Goal: Task Accomplishment & Management: Complete application form

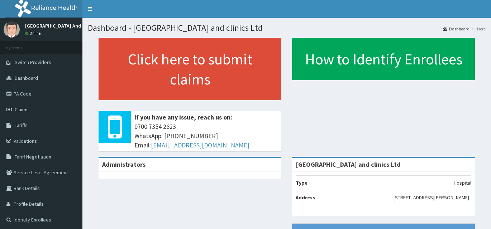
click at [38, 94] on link "PA Code" at bounding box center [41, 94] width 82 height 16
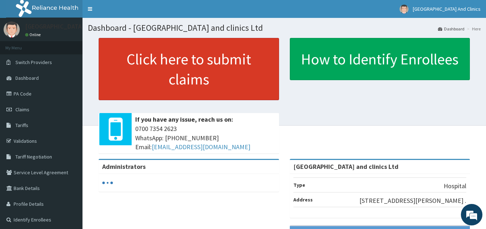
click at [235, 75] on link "Click here to submit claims" at bounding box center [189, 69] width 180 height 62
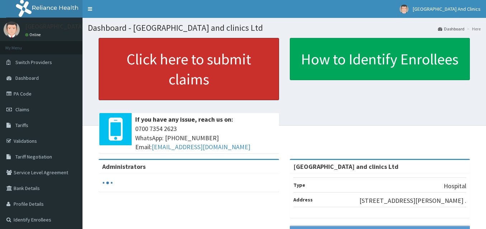
click at [195, 75] on link "Click here to submit claims" at bounding box center [189, 69] width 180 height 62
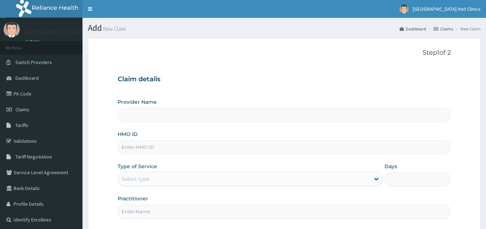
type input "[GEOGRAPHIC_DATA] and clinics Ltd"
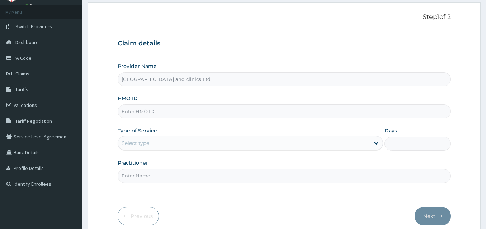
click at [148, 111] on input "HMO ID" at bounding box center [284, 112] width 333 height 14
paste input "OTV/10085/A"
type input "OTV/10085/A"
click at [142, 140] on div "Select type" at bounding box center [135, 143] width 28 height 7
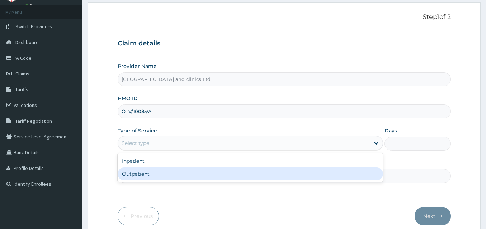
click at [137, 173] on div "Outpatient" at bounding box center [250, 174] width 265 height 13
type input "1"
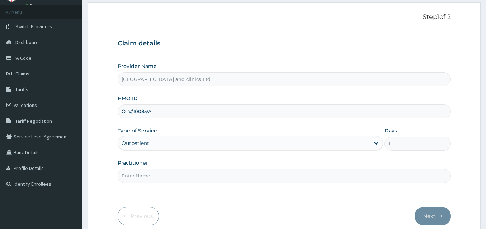
click at [140, 173] on input "Practitioner" at bounding box center [284, 176] width 333 height 14
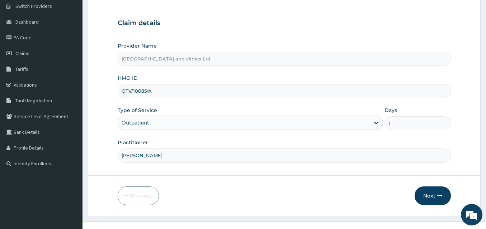
scroll to position [67, 0]
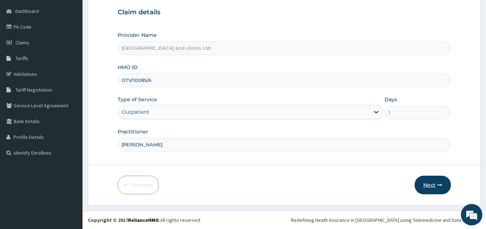
type input "[PERSON_NAME]"
click at [428, 188] on button "Next" at bounding box center [432, 185] width 36 height 19
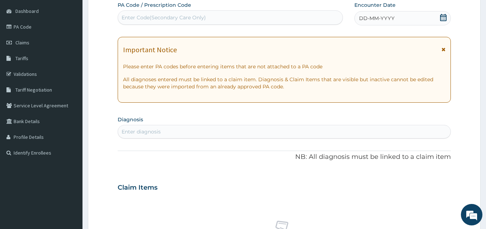
scroll to position [0, 0]
click at [135, 20] on div "Enter Code(Secondary Care Only)" at bounding box center [163, 17] width 84 height 7
paste input "PA/1DAF5C"
type input "PA/1DAF5C"
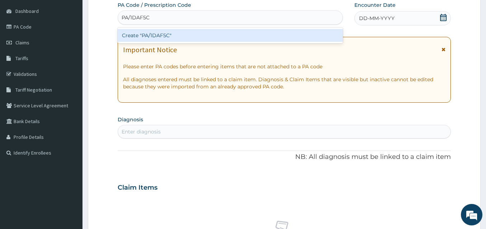
click at [152, 38] on div "Create "PA/1DAF5C"" at bounding box center [230, 35] width 225 height 13
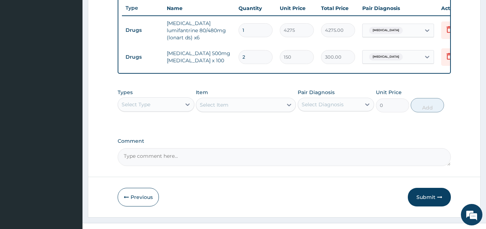
scroll to position [280, 0]
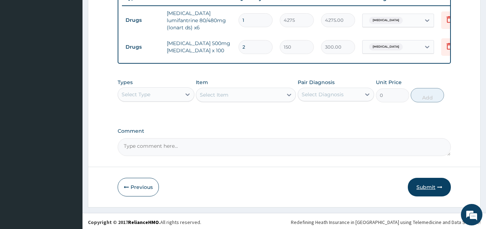
click at [427, 187] on button "Submit" at bounding box center [428, 187] width 43 height 19
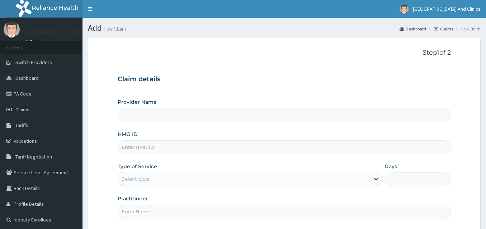
type input "[GEOGRAPHIC_DATA] and clinics Ltd"
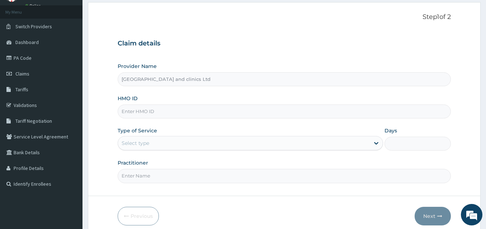
click at [142, 113] on input "HMO ID" at bounding box center [284, 112] width 333 height 14
paste input "OTV/10085/A"
type input "OTV/10085/A"
click at [167, 138] on div "Select type" at bounding box center [244, 143] width 252 height 11
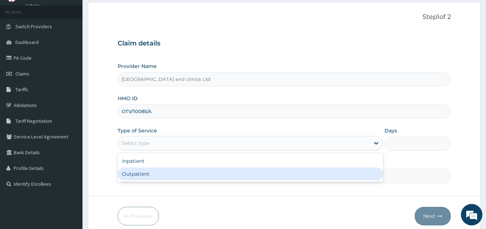
click at [144, 178] on div "Outpatient" at bounding box center [250, 174] width 265 height 13
type input "1"
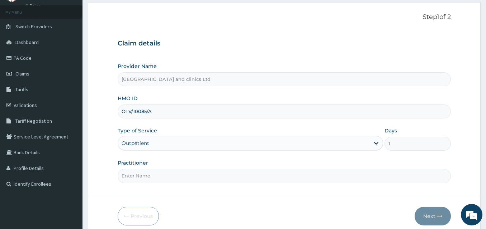
click at [144, 178] on input "Practitioner" at bounding box center [284, 176] width 333 height 14
type input "DR.Eke"
click at [424, 212] on button "Next" at bounding box center [432, 216] width 36 height 19
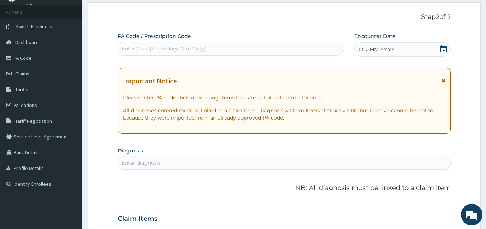
click at [188, 50] on div "Enter Code(Secondary Care Only)" at bounding box center [163, 48] width 84 height 7
paste input "PA/68E9B0"
type input "PA/68E9B0"
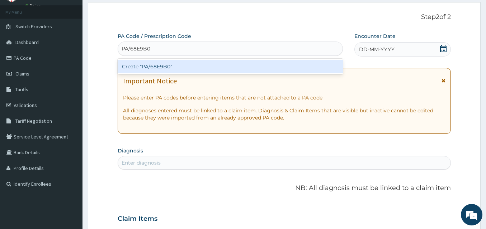
click at [179, 65] on div "Create "PA/68E9B0"" at bounding box center [230, 66] width 225 height 13
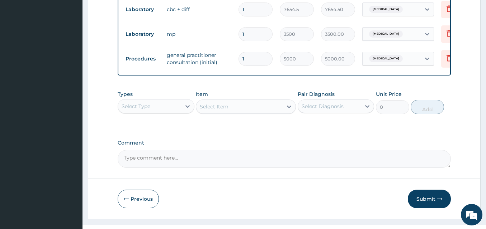
scroll to position [305, 0]
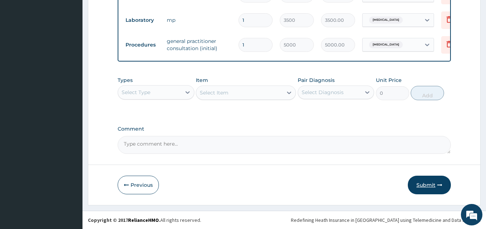
click at [425, 188] on button "Submit" at bounding box center [428, 185] width 43 height 19
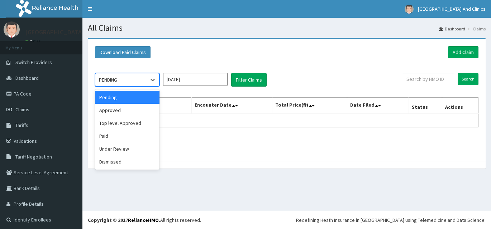
click at [145, 79] on div at bounding box center [152, 79] width 14 height 13
click at [128, 110] on div "Approved" at bounding box center [127, 110] width 64 height 13
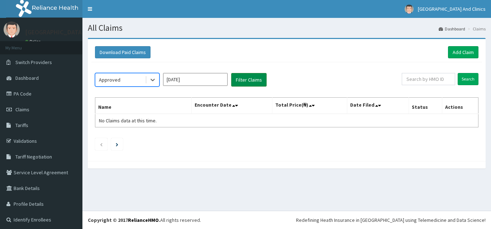
click at [245, 81] on button "Filter Claims" at bounding box center [248, 80] width 35 height 14
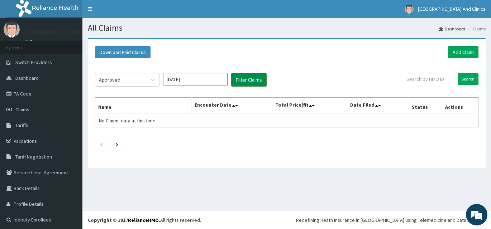
click at [244, 82] on button "Filter Claims" at bounding box center [248, 80] width 35 height 14
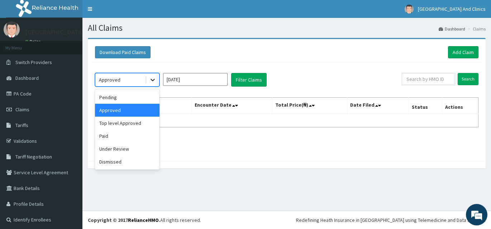
click at [158, 77] on div at bounding box center [152, 79] width 13 height 13
click at [122, 123] on div "Top level Approved" at bounding box center [127, 123] width 64 height 13
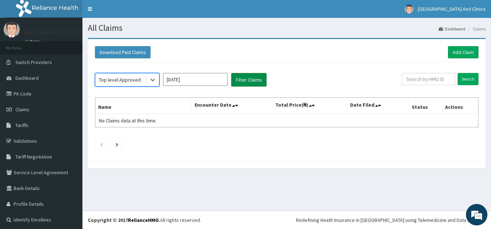
click at [245, 80] on button "Filter Claims" at bounding box center [248, 80] width 35 height 14
click at [244, 81] on button "Filter Claims" at bounding box center [248, 80] width 35 height 14
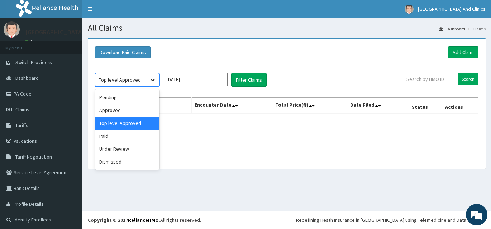
click at [153, 81] on icon at bounding box center [152, 80] width 4 height 3
click at [123, 132] on div "Paid" at bounding box center [127, 136] width 64 height 13
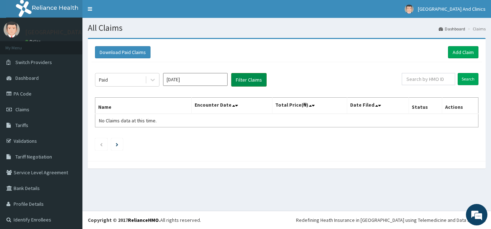
click at [252, 83] on button "Filter Claims" at bounding box center [248, 80] width 35 height 14
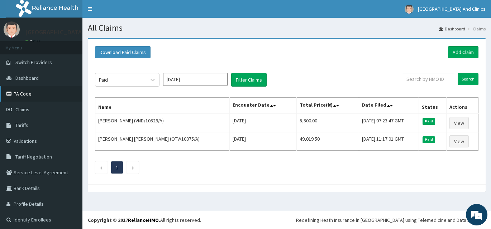
click at [19, 95] on link "PA Code" at bounding box center [41, 94] width 82 height 16
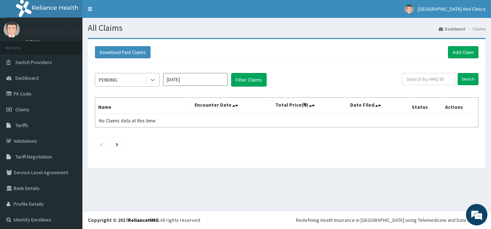
click at [153, 83] on icon at bounding box center [152, 79] width 7 height 7
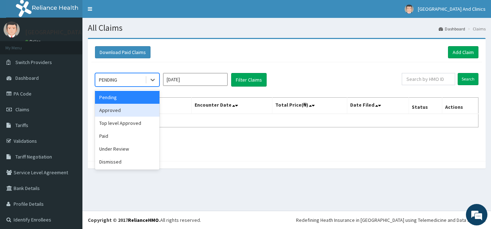
click at [137, 112] on div "Approved" at bounding box center [127, 110] width 64 height 13
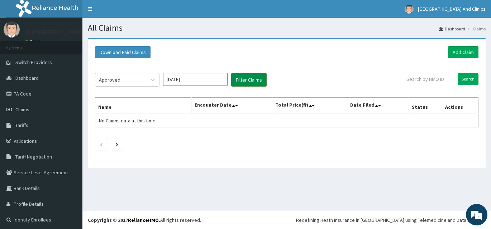
click at [249, 80] on button "Filter Claims" at bounding box center [248, 80] width 35 height 14
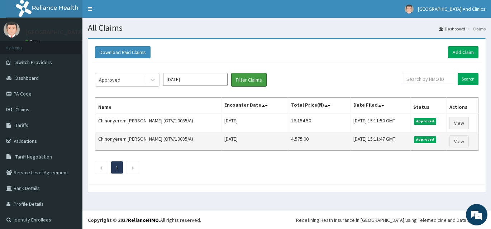
scroll to position [2, 0]
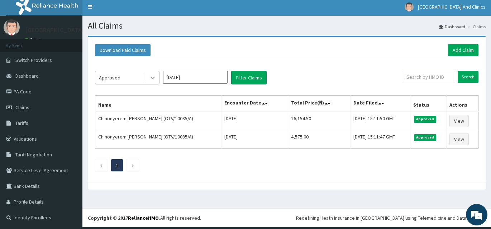
click at [150, 78] on icon at bounding box center [152, 77] width 7 height 7
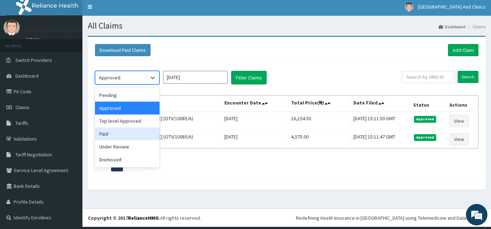
click at [124, 139] on div "Paid" at bounding box center [127, 134] width 64 height 13
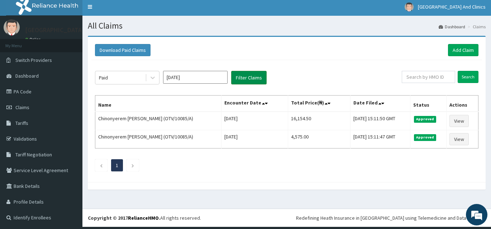
click at [245, 80] on button "Filter Claims" at bounding box center [248, 78] width 35 height 14
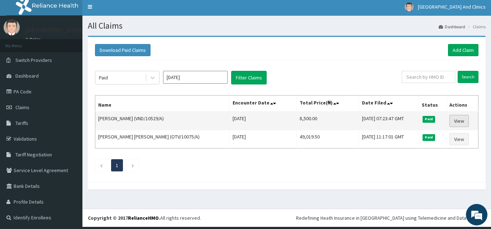
click at [449, 117] on link "View" at bounding box center [458, 121] width 19 height 12
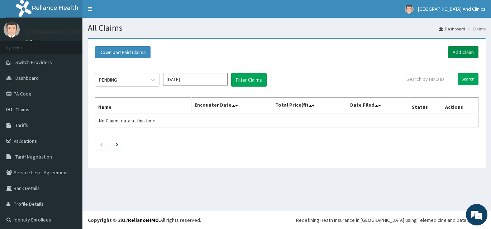
click at [462, 51] on link "Add Claim" at bounding box center [463, 52] width 30 height 12
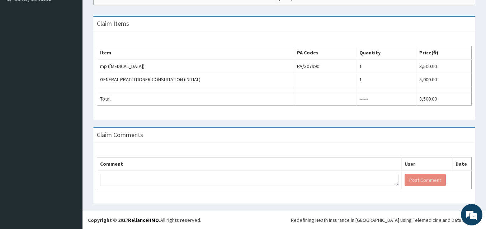
scroll to position [185, 0]
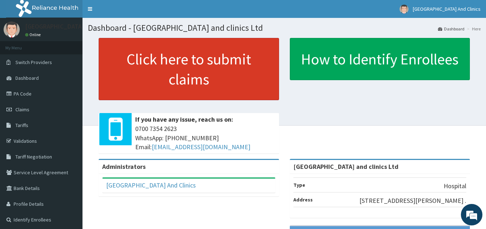
click at [167, 66] on link "Click here to submit claims" at bounding box center [189, 69] width 180 height 62
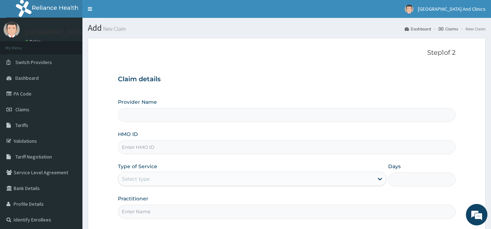
type input "[GEOGRAPHIC_DATA] and clinics Ltd"
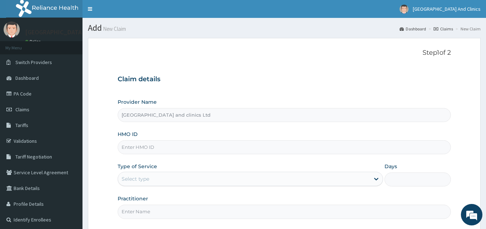
click at [163, 144] on input "HMO ID" at bounding box center [284, 147] width 333 height 14
paste input "VND/10529/A"
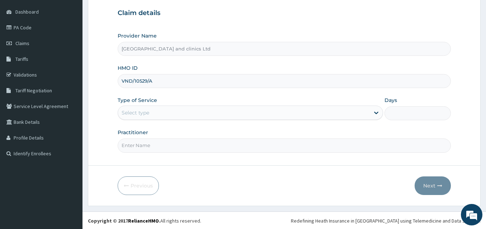
scroll to position [67, 0]
type input "VND/10529/A"
click at [150, 107] on div "Select type" at bounding box center [244, 111] width 252 height 11
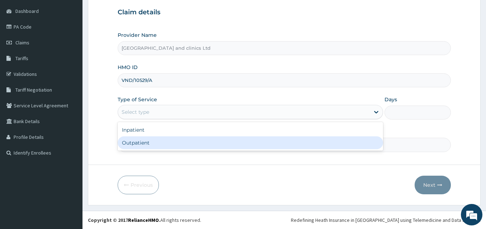
click at [138, 142] on div "Outpatient" at bounding box center [250, 143] width 265 height 13
type input "1"
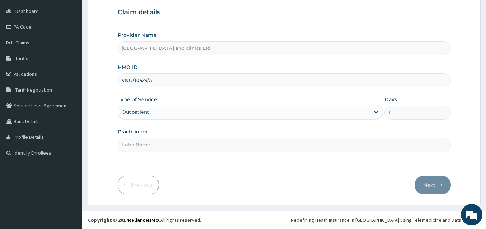
click at [140, 147] on input "Practitioner" at bounding box center [284, 145] width 333 height 14
type input "DR GODWIN"
click at [425, 187] on button "Next" at bounding box center [432, 185] width 36 height 19
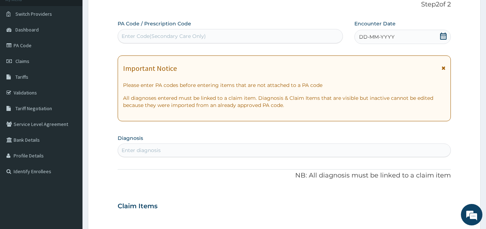
scroll to position [36, 0]
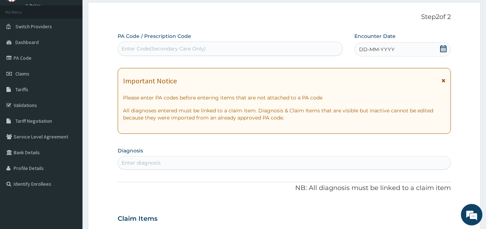
click at [171, 44] on div "Enter Code(Secondary Care Only)" at bounding box center [230, 48] width 224 height 11
paste input "PA/307990"
type input "PA/307990"
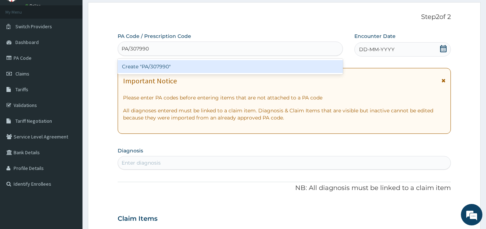
click at [163, 71] on div "Create "PA/307990"" at bounding box center [230, 66] width 225 height 13
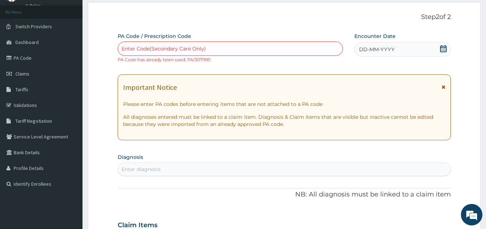
click at [177, 54] on div "Enter Code(Secondary Care Only)" at bounding box center [230, 48] width 224 height 11
click at [174, 46] on div "Enter Code(Secondary Care Only)" at bounding box center [163, 48] width 84 height 7
paste input "PA/DBB91A"
type input "PA/DBB91A"
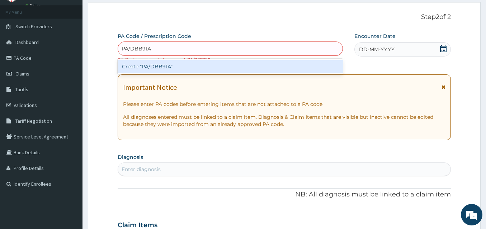
click at [165, 63] on div "Create "PA/DBB91A"" at bounding box center [230, 66] width 225 height 13
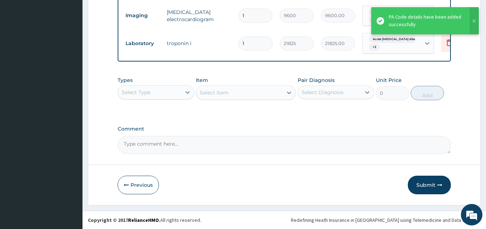
scroll to position [331, 0]
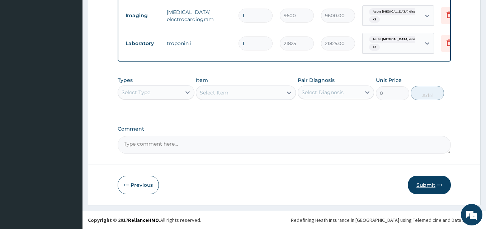
click at [426, 181] on button "Submit" at bounding box center [428, 185] width 43 height 19
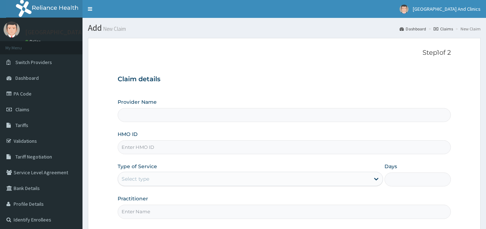
click at [150, 150] on input "HMO ID" at bounding box center [284, 147] width 333 height 14
type input "United Heart Hospital and clinics Ltd"
paste input "VND/10529/A"
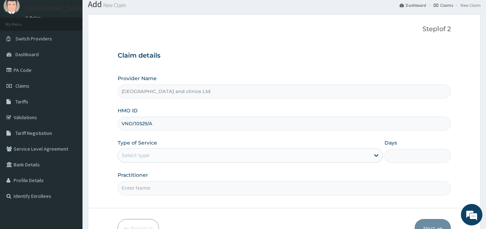
scroll to position [36, 0]
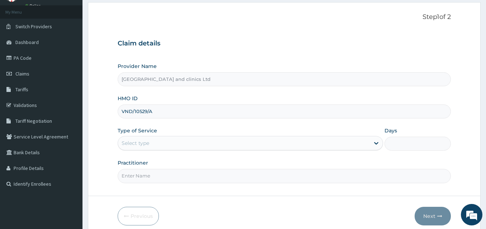
type input "VND/10529/A"
click at [144, 139] on div "Select type" at bounding box center [244, 143] width 252 height 11
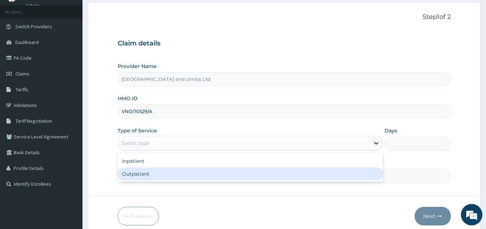
click at [144, 172] on div "Outpatient" at bounding box center [250, 174] width 265 height 13
type input "1"
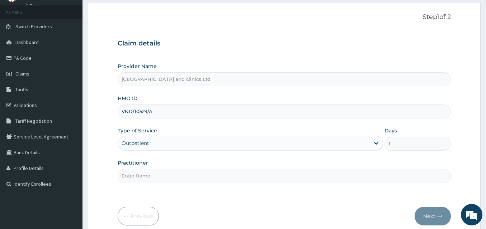
click at [145, 175] on input "Practitioner" at bounding box center [284, 176] width 333 height 14
type input "DR GODWIN"
click at [426, 216] on button "Next" at bounding box center [432, 216] width 36 height 19
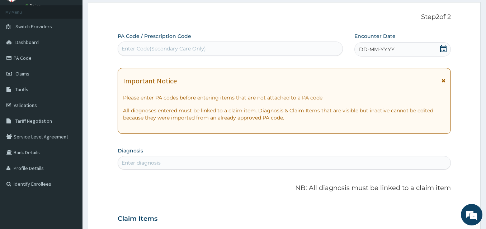
scroll to position [0, 0]
click at [153, 47] on div "Enter Code(Secondary Care Only)" at bounding box center [163, 48] width 84 height 7
paste input "PA/861630"
type input "PA/861630"
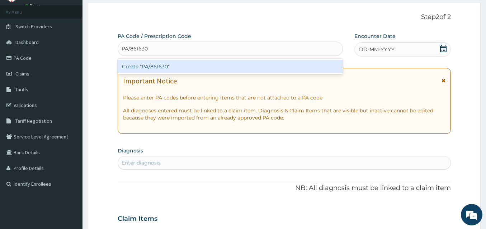
click at [152, 67] on div "Create "PA/861630"" at bounding box center [230, 66] width 225 height 13
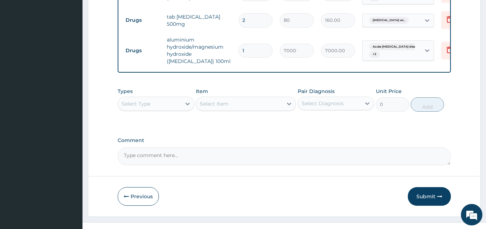
scroll to position [379, 0]
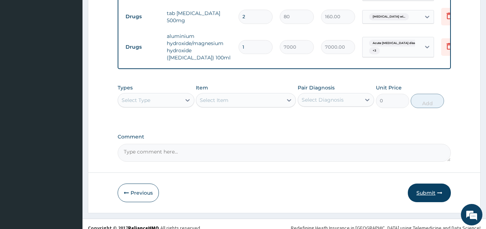
click at [417, 197] on button "Submit" at bounding box center [428, 193] width 43 height 19
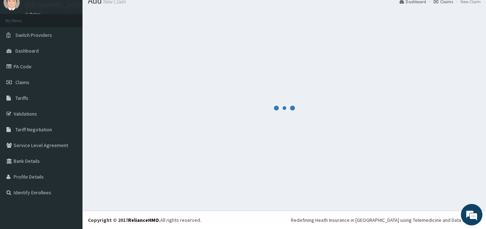
scroll to position [27, 0]
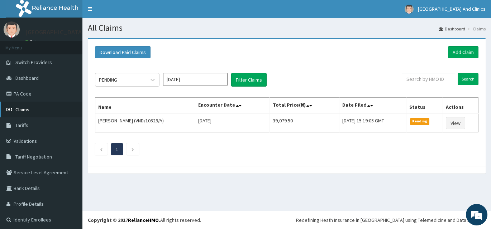
click at [25, 110] on span "Claims" at bounding box center [22, 109] width 14 height 6
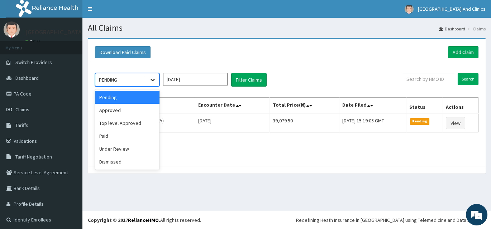
click at [154, 79] on icon at bounding box center [152, 80] width 4 height 3
click at [132, 111] on div "Approved" at bounding box center [127, 110] width 64 height 13
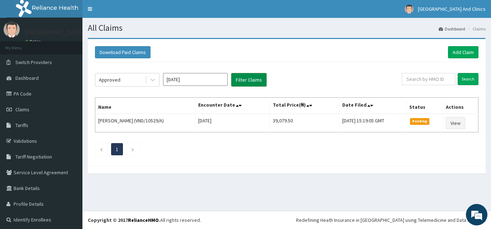
click at [243, 78] on button "Filter Claims" at bounding box center [248, 80] width 35 height 14
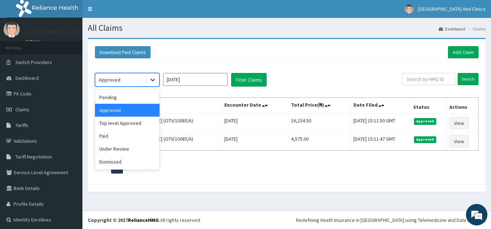
click at [150, 83] on icon at bounding box center [152, 79] width 7 height 7
click at [138, 121] on div "Top level Approved" at bounding box center [127, 123] width 64 height 13
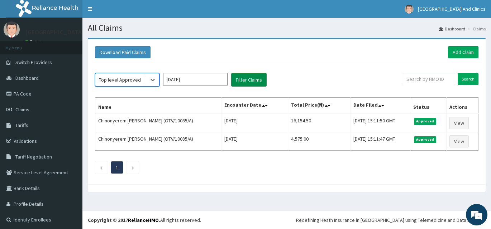
click at [248, 81] on button "Filter Claims" at bounding box center [248, 80] width 35 height 14
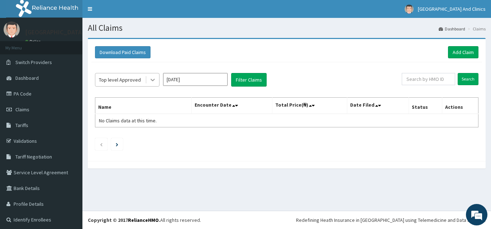
click at [150, 81] on icon at bounding box center [152, 79] width 7 height 7
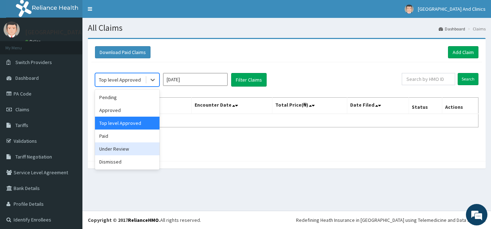
click at [121, 148] on div "Under Review" at bounding box center [127, 149] width 64 height 13
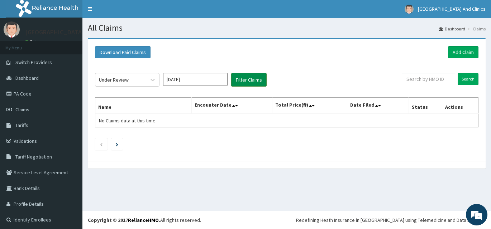
click at [251, 80] on button "Filter Claims" at bounding box center [248, 80] width 35 height 14
